Goal: Find specific fact: Find specific fact

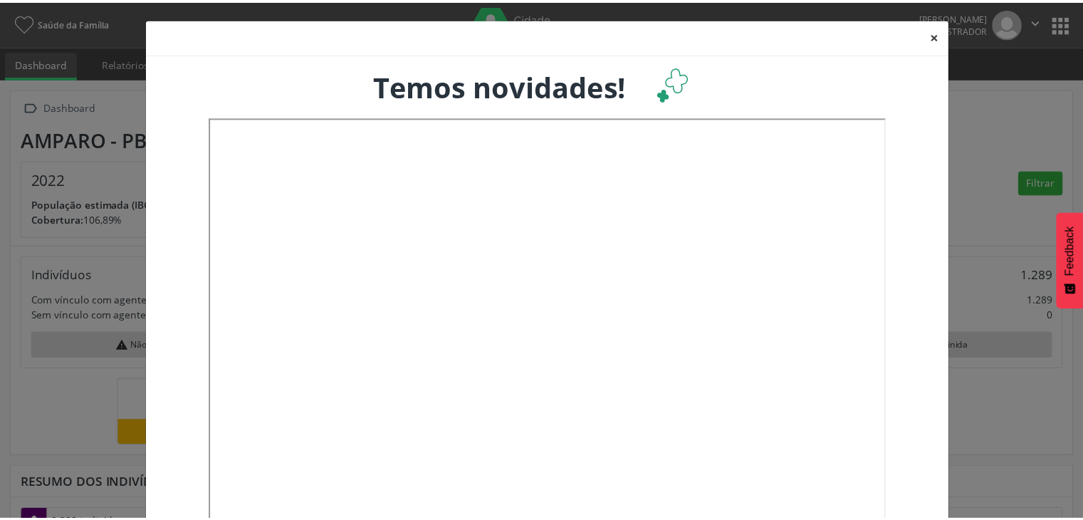
scroll to position [234, 357]
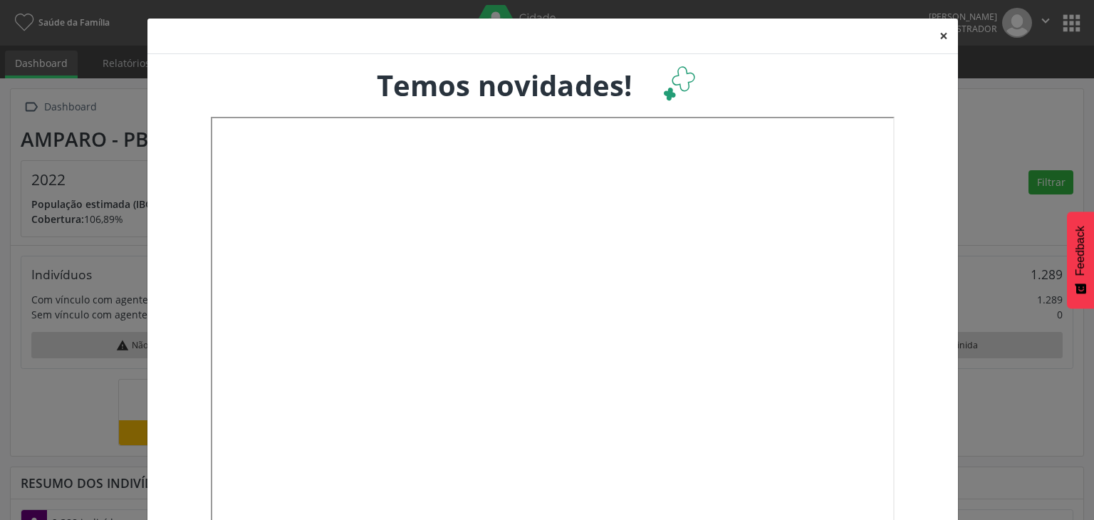
click at [933, 36] on button "×" at bounding box center [943, 36] width 28 height 35
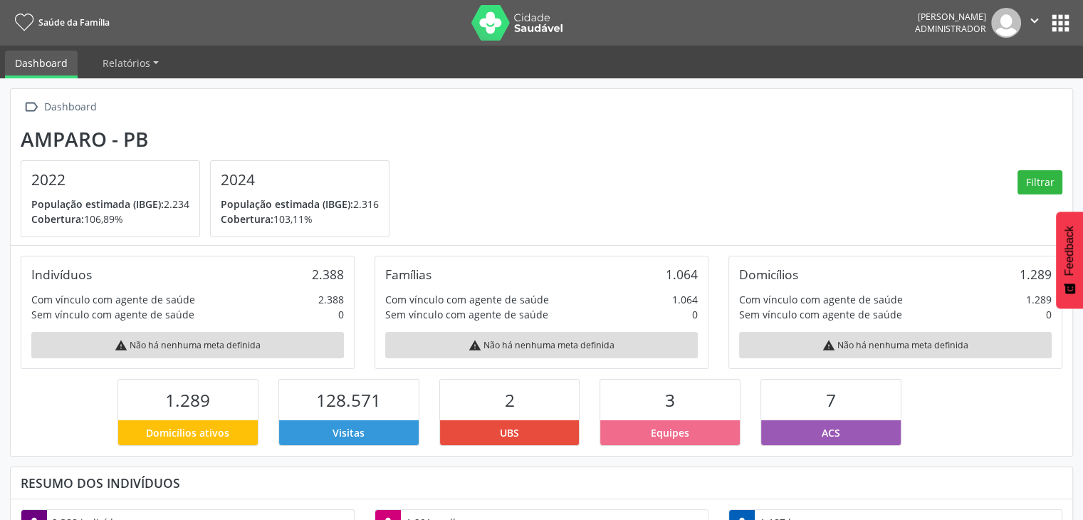
scroll to position [0, 0]
click at [1045, 16] on button "" at bounding box center [1034, 23] width 27 height 30
click at [726, 162] on section "Amparo - PB 2022 População estimada (IBGE): 2.234 Cobertura: 106,89% 2024 Popul…" at bounding box center [542, 182] width 1042 height 110
click at [1069, 25] on button "apps" at bounding box center [1060, 23] width 25 height 25
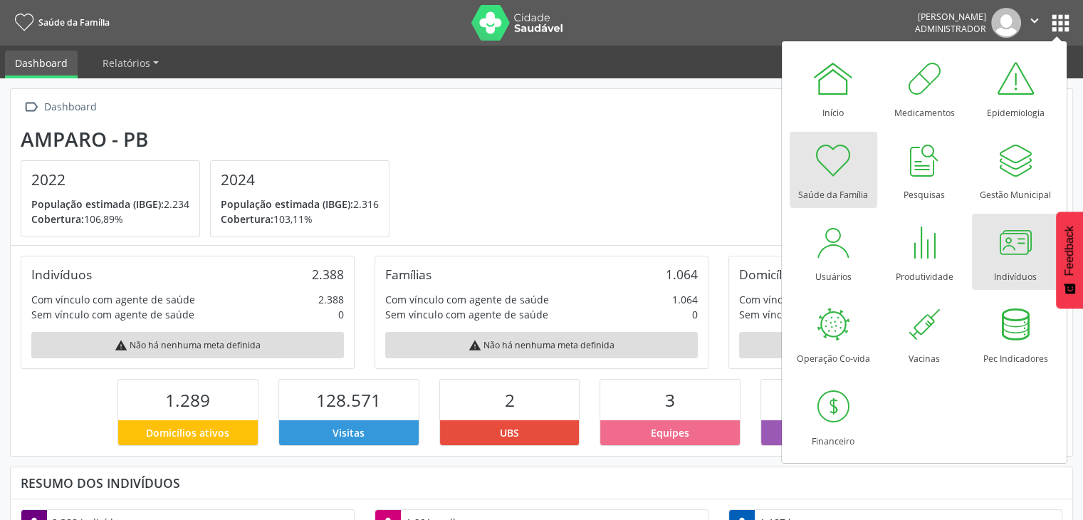
click at [1015, 249] on div at bounding box center [1015, 242] width 43 height 43
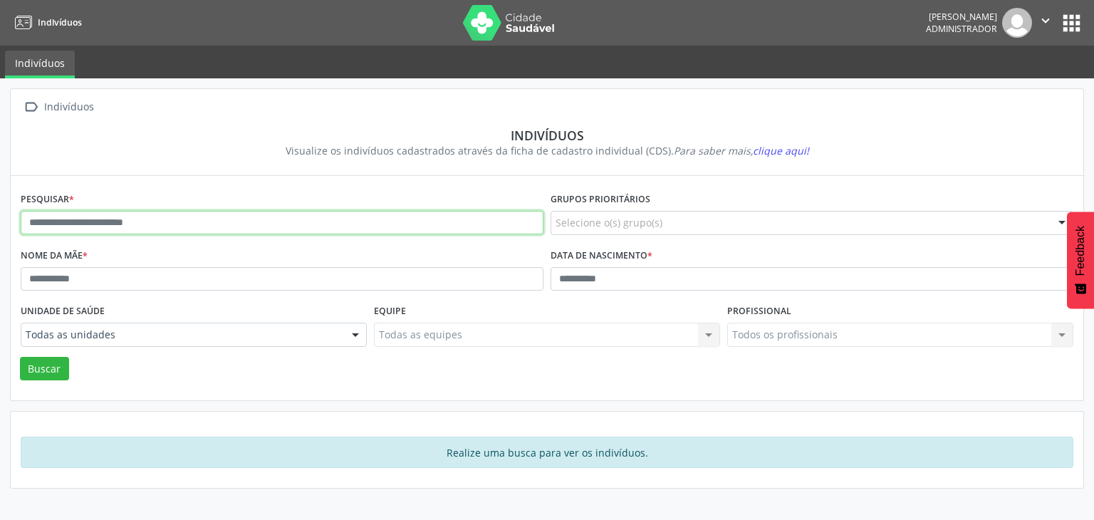
click at [231, 224] on input "text" at bounding box center [282, 223] width 523 height 24
click at [20, 357] on button "Buscar" at bounding box center [44, 369] width 49 height 24
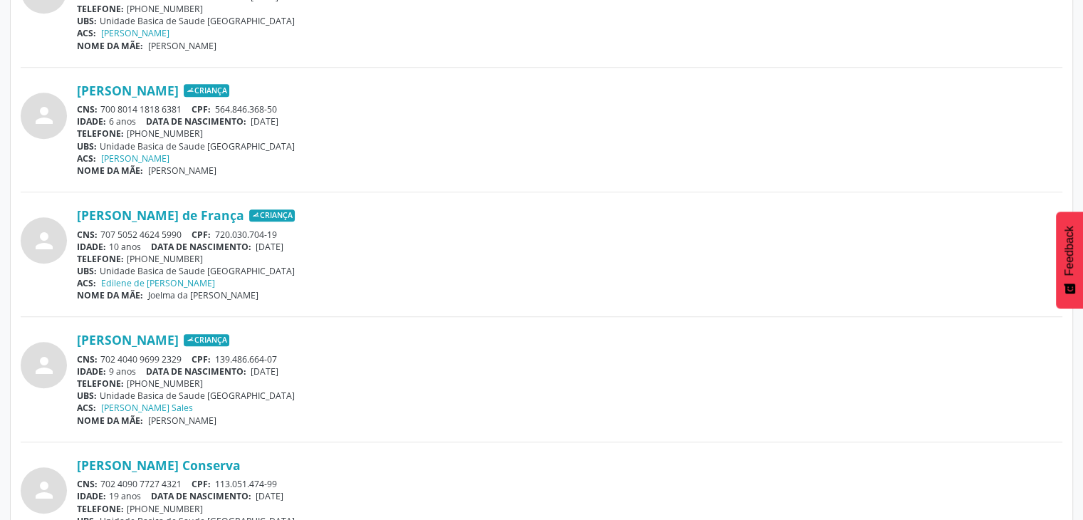
scroll to position [1068, 0]
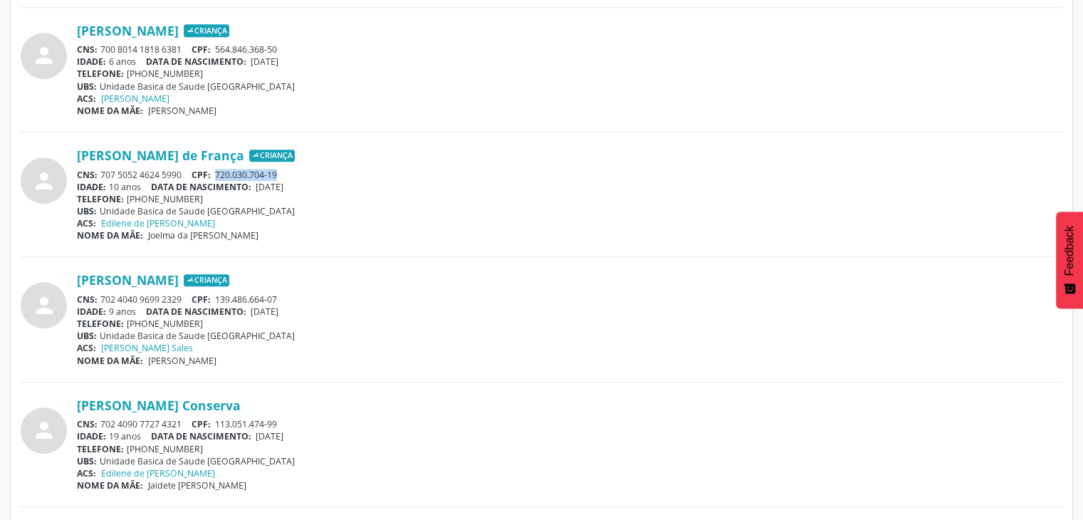
drag, startPoint x: 220, startPoint y: 173, endPoint x: 282, endPoint y: 173, distance: 62.0
click at [282, 173] on div "CNS: 707 5052 4624 5990 CPF: 720.030.704-19" at bounding box center [570, 175] width 986 height 12
copy span "720.030.704-19"
drag, startPoint x: 103, startPoint y: 171, endPoint x: 183, endPoint y: 172, distance: 80.5
click at [183, 172] on div "CNS: 707 5052 4624 5990 CPF: 720.030.704-19" at bounding box center [570, 175] width 986 height 12
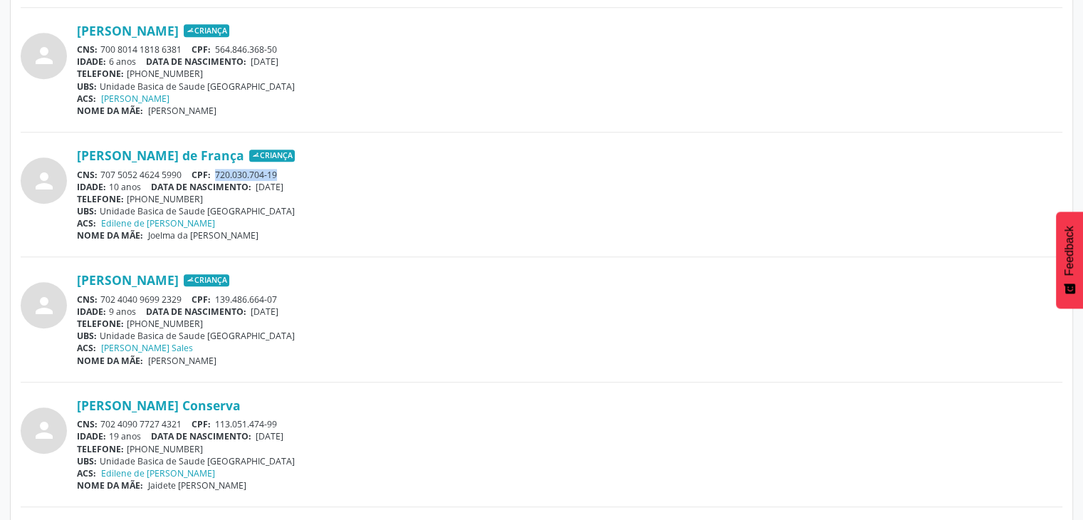
copy div "707 5052 4624 5990"
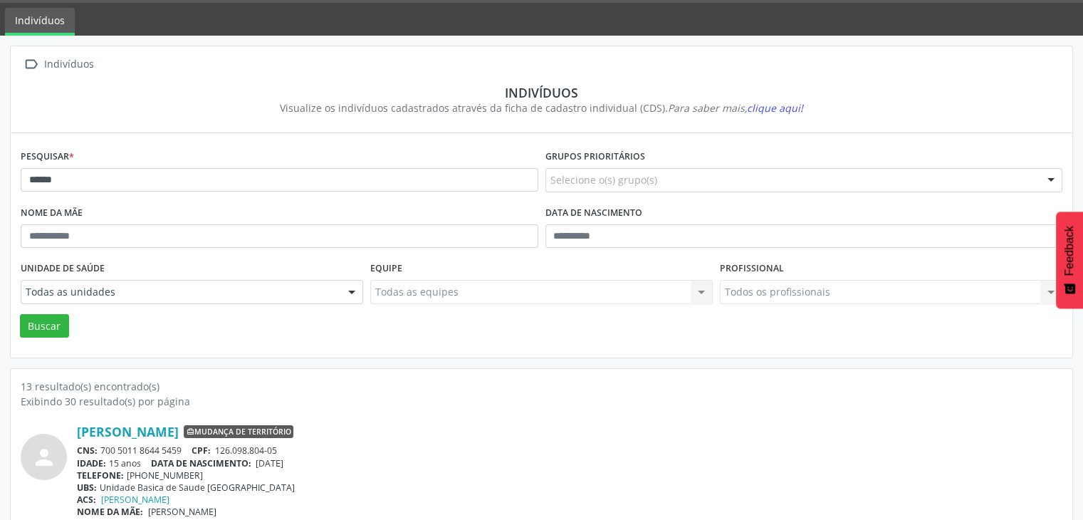
scroll to position [0, 0]
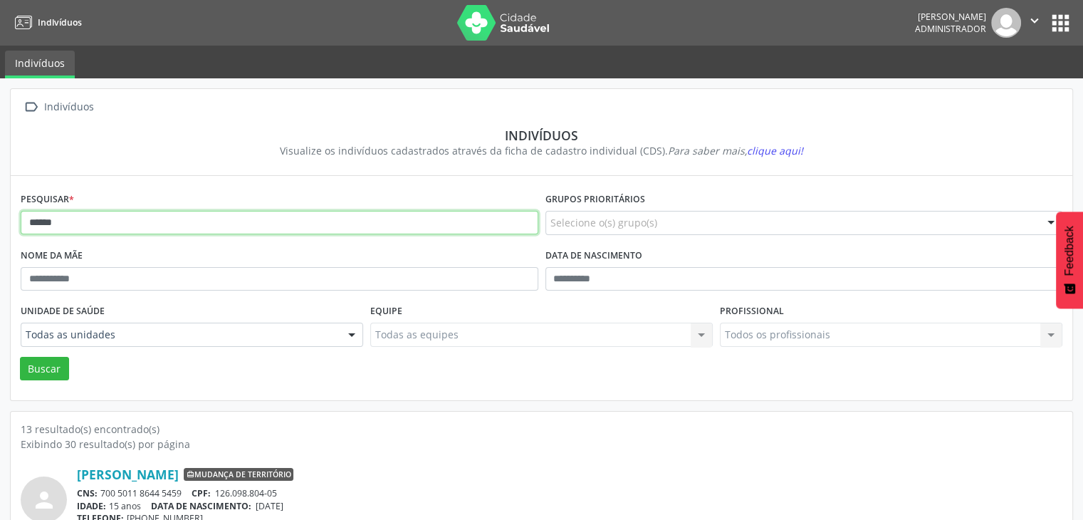
drag, startPoint x: 127, startPoint y: 223, endPoint x: 125, endPoint y: 167, distance: 55.6
click at [126, 222] on input "******" at bounding box center [280, 223] width 518 height 24
type input "*"
click at [20, 357] on button "Buscar" at bounding box center [44, 369] width 49 height 24
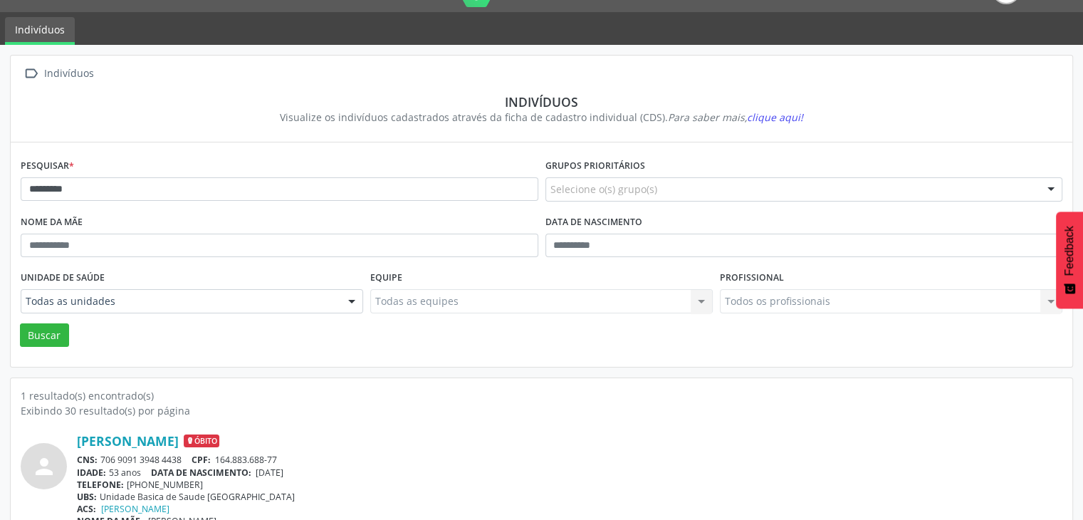
scroll to position [60, 0]
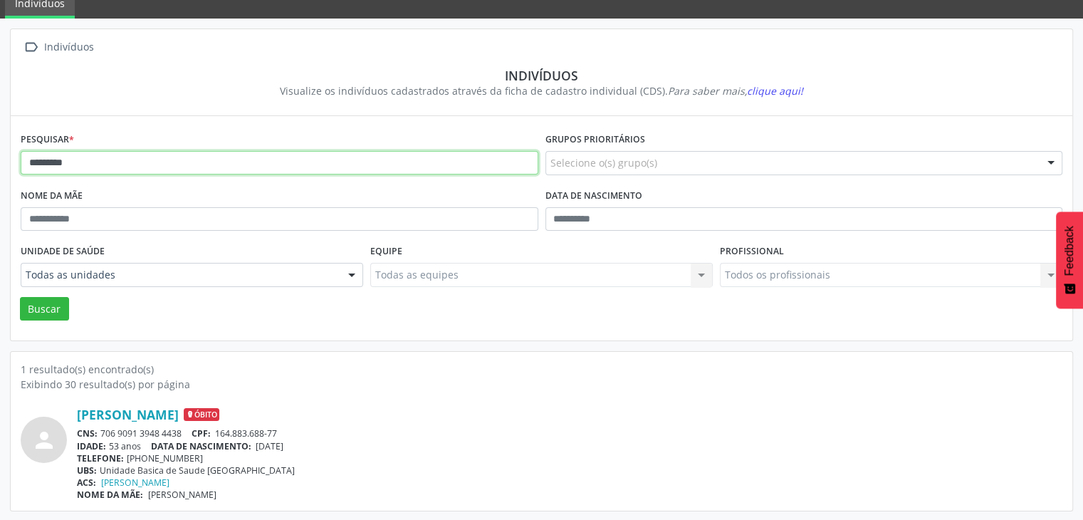
click at [123, 162] on input "*********" at bounding box center [280, 163] width 518 height 24
type input "*"
type input "********"
click at [20, 297] on button "Buscar" at bounding box center [44, 309] width 49 height 24
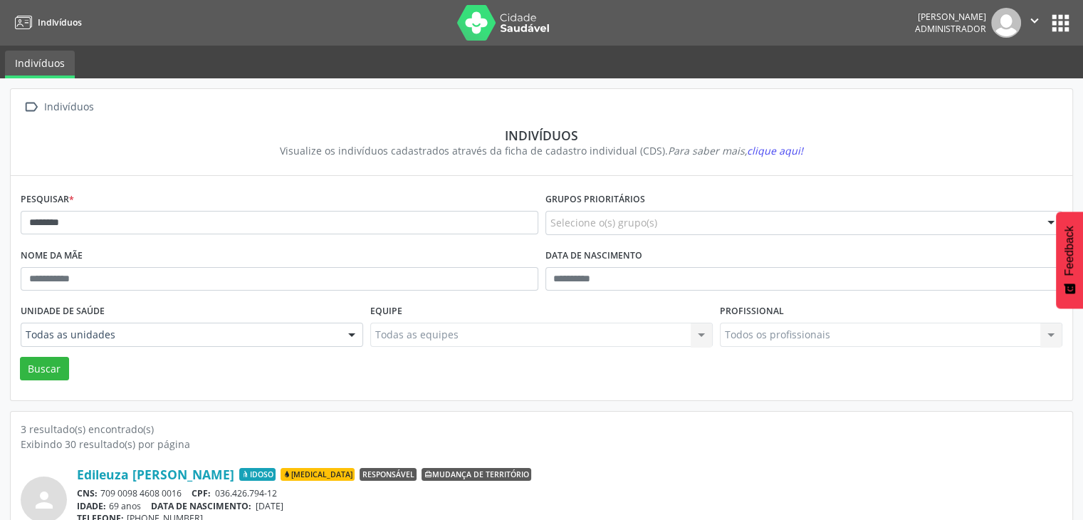
scroll to position [142, 0]
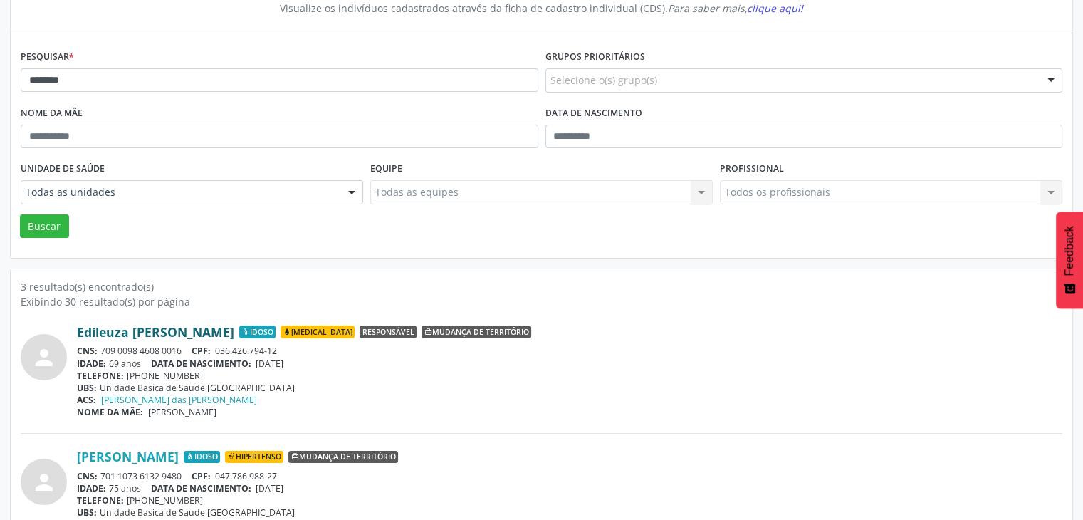
click at [181, 337] on link "Edileuza [PERSON_NAME]" at bounding box center [155, 332] width 157 height 16
